Goal: Navigation & Orientation: Find specific page/section

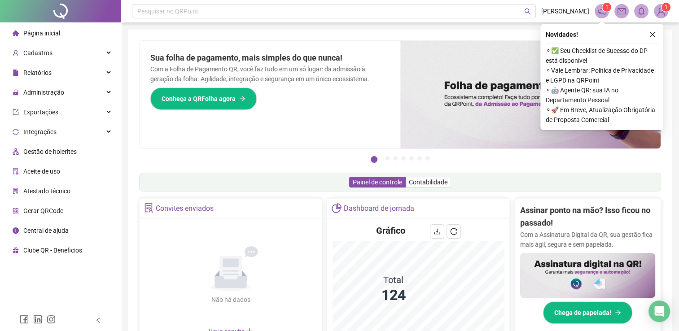
click at [603, 9] on sup "1" at bounding box center [606, 7] width 9 height 9
click at [654, 33] on icon "close" at bounding box center [652, 34] width 5 height 5
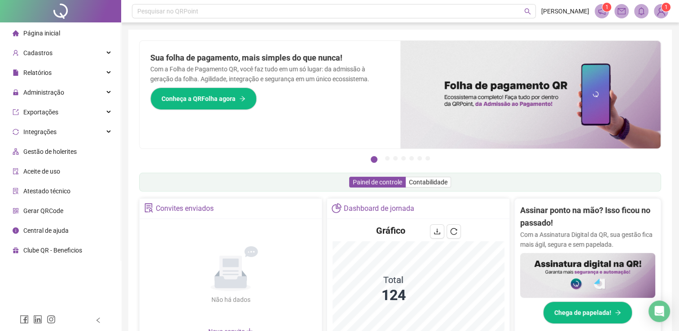
click at [670, 12] on header "Pesquisar no QRPoint [PERSON_NAME] 1 1" at bounding box center [400, 11] width 558 height 22
click at [665, 10] on span "1" at bounding box center [666, 7] width 3 height 6
click at [600, 8] on icon "notification" at bounding box center [602, 11] width 8 height 8
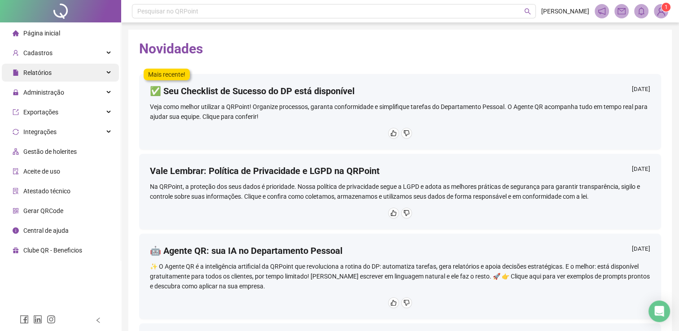
click at [43, 75] on span "Relatórios" at bounding box center [37, 72] width 28 height 7
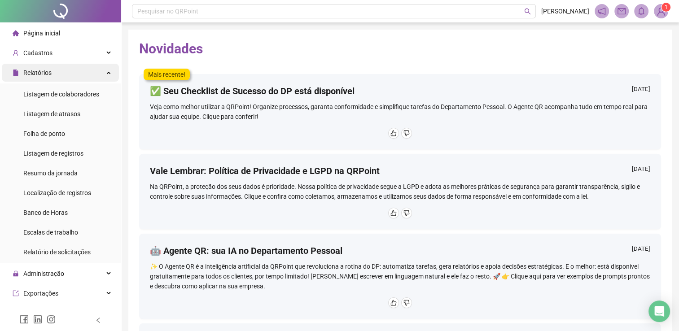
click at [42, 72] on span "Relatórios" at bounding box center [37, 72] width 28 height 7
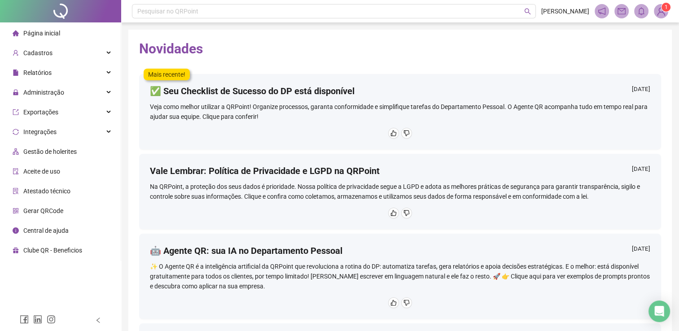
click at [77, 37] on li "Página inicial" at bounding box center [60, 33] width 117 height 18
